Goal: Information Seeking & Learning: Learn about a topic

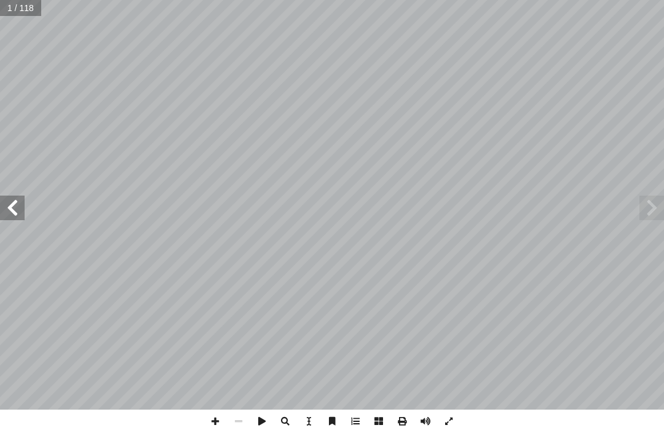
click at [656, 199] on span at bounding box center [652, 208] width 25 height 25
click at [653, 211] on span at bounding box center [652, 208] width 25 height 25
click at [20, 204] on span at bounding box center [12, 208] width 25 height 25
click at [9, 214] on span at bounding box center [12, 208] width 25 height 25
click at [47, 429] on div "8 المفردات والتراكيب: : النجــوم العظيمــة والمــدارات نن فيهــا. ُ التــي تســ…" at bounding box center [332, 216] width 664 height 433
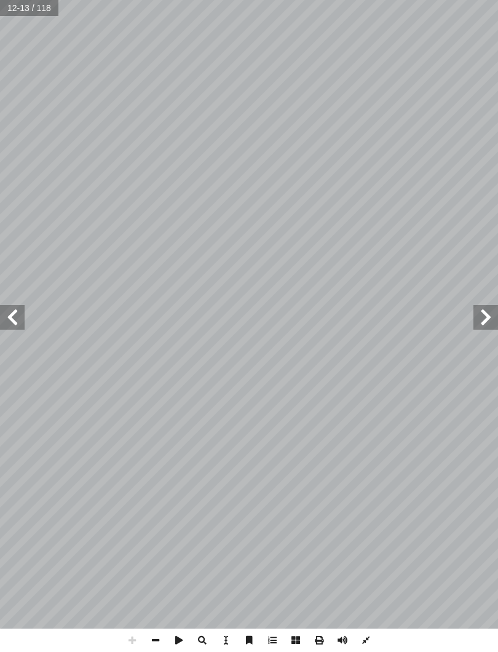
click at [47, 432] on div "8 المفردات والتراكيب: : النجــوم العظيمــة والمــدارات نن فيهــا. ُ التــي تســ…" at bounding box center [249, 326] width 498 height 652
click at [2, 432] on div "8 المفردات والتراكيب: : النجــوم العظيمــة والمــدارات نن فيهــا. ُ التــي تســ…" at bounding box center [249, 326] width 498 height 652
